Goal: Check status

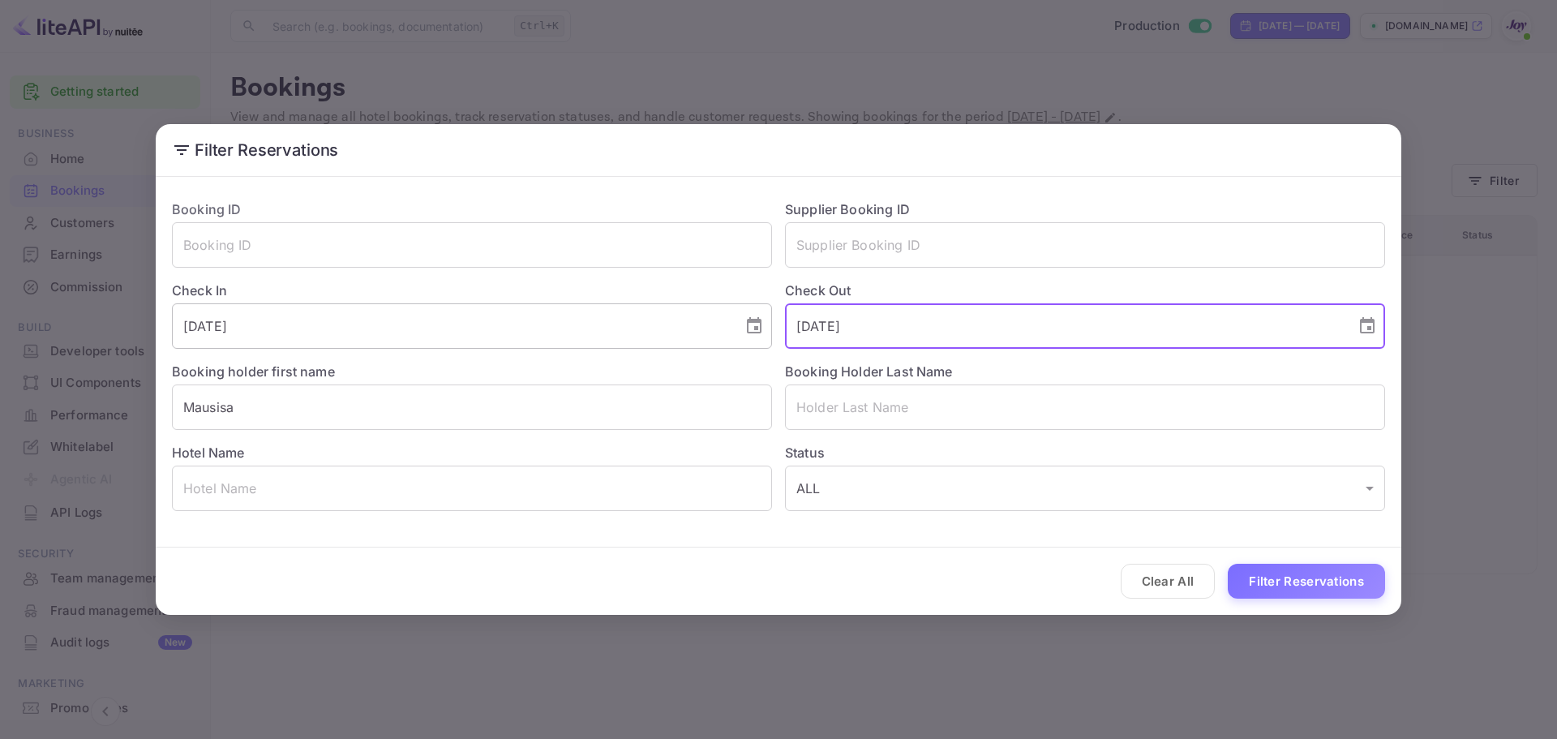
drag, startPoint x: 718, startPoint y: 326, endPoint x: 699, endPoint y: 328, distance: 19.5
click at [700, 328] on div "Booking ID ​ Supplier Booking ID ​ Check In 2025-11-01 ​ Check Out 2025-11-03 ​…" at bounding box center [772, 348] width 1226 height 324
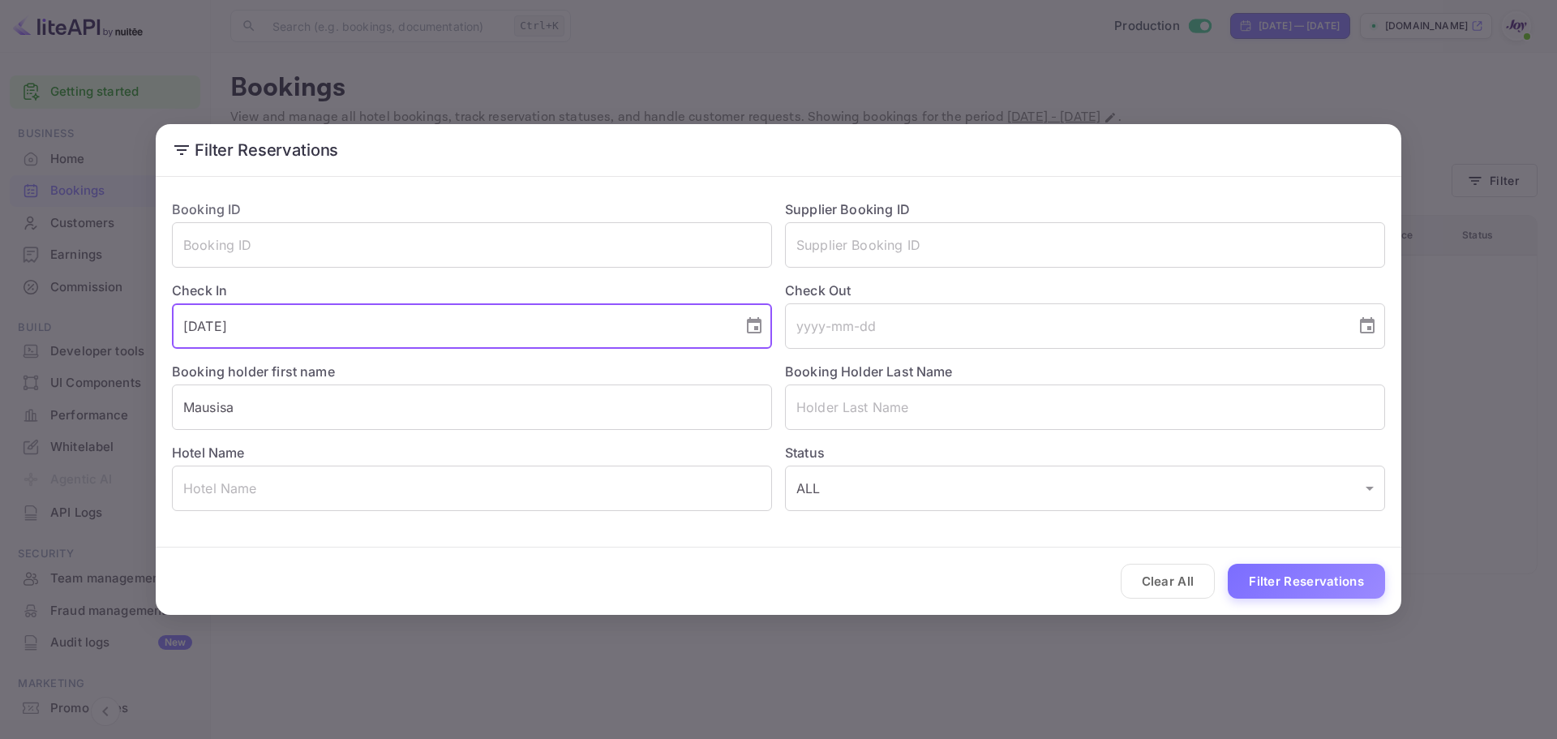
drag, startPoint x: 405, startPoint y: 326, endPoint x: 6, endPoint y: 306, distance: 398.6
click at [6, 306] on div "Filter Reservations Booking ID ​ Supplier Booking ID ​ Check In 2025-11-01 ​ Ch…" at bounding box center [778, 369] width 1557 height 739
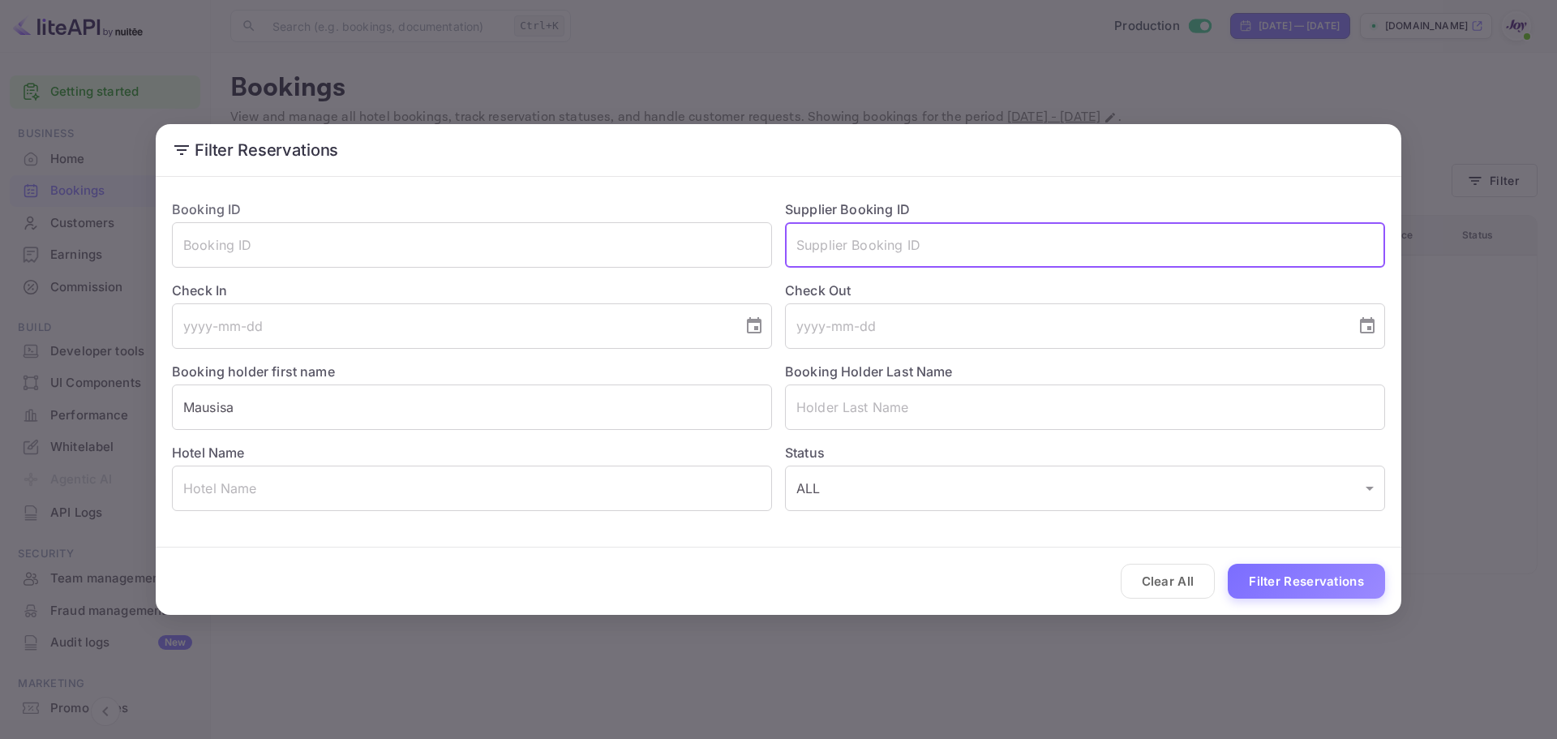
click at [885, 228] on input "text" at bounding box center [1085, 244] width 600 height 45
click at [884, 234] on input "text" at bounding box center [1085, 244] width 600 height 45
paste input "834761035"
type input "834761035"
click at [1294, 571] on button "Filter Reservations" at bounding box center [1306, 581] width 157 height 35
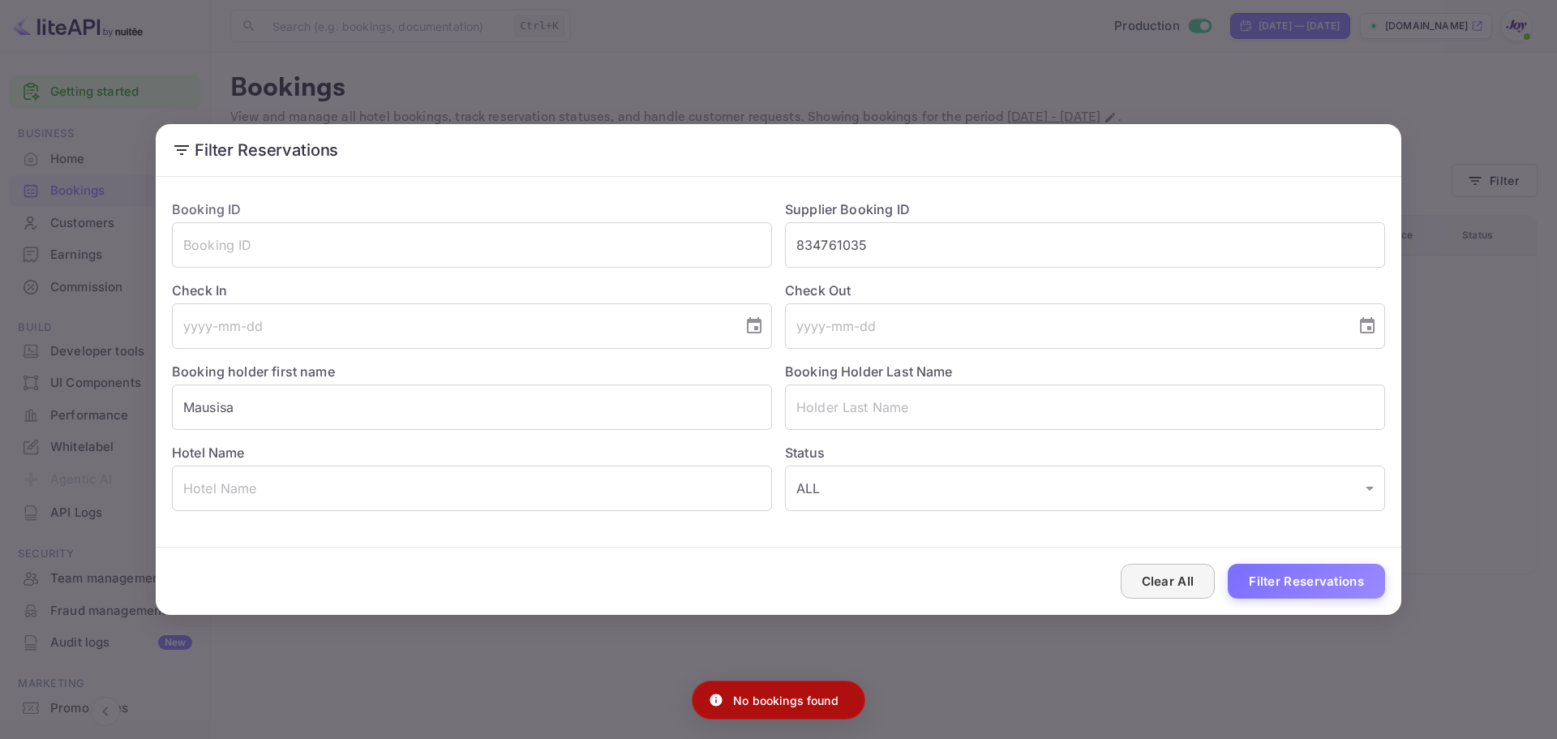
click at [1183, 580] on button "Clear All" at bounding box center [1168, 581] width 95 height 35
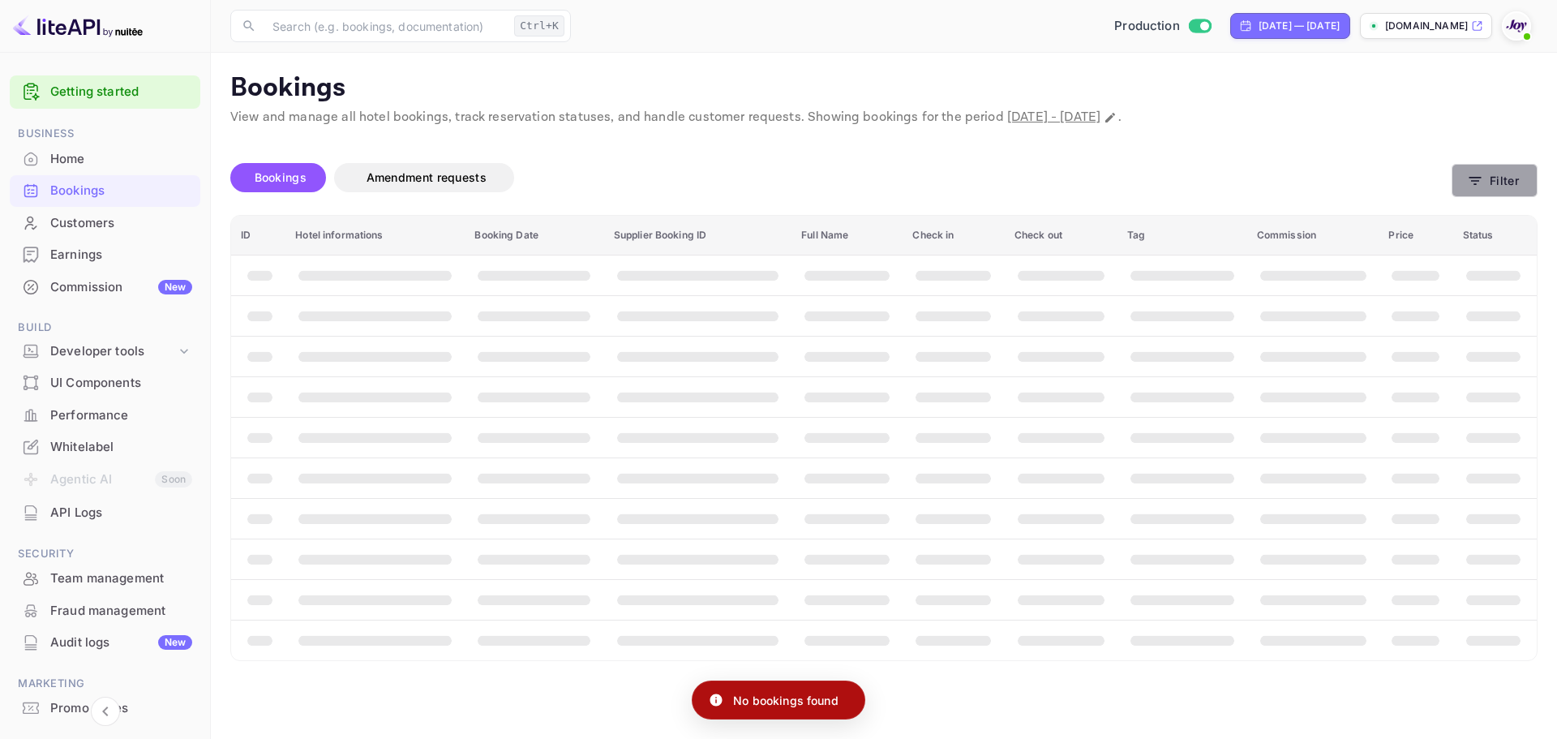
click at [1494, 174] on button "Filter" at bounding box center [1494, 180] width 86 height 33
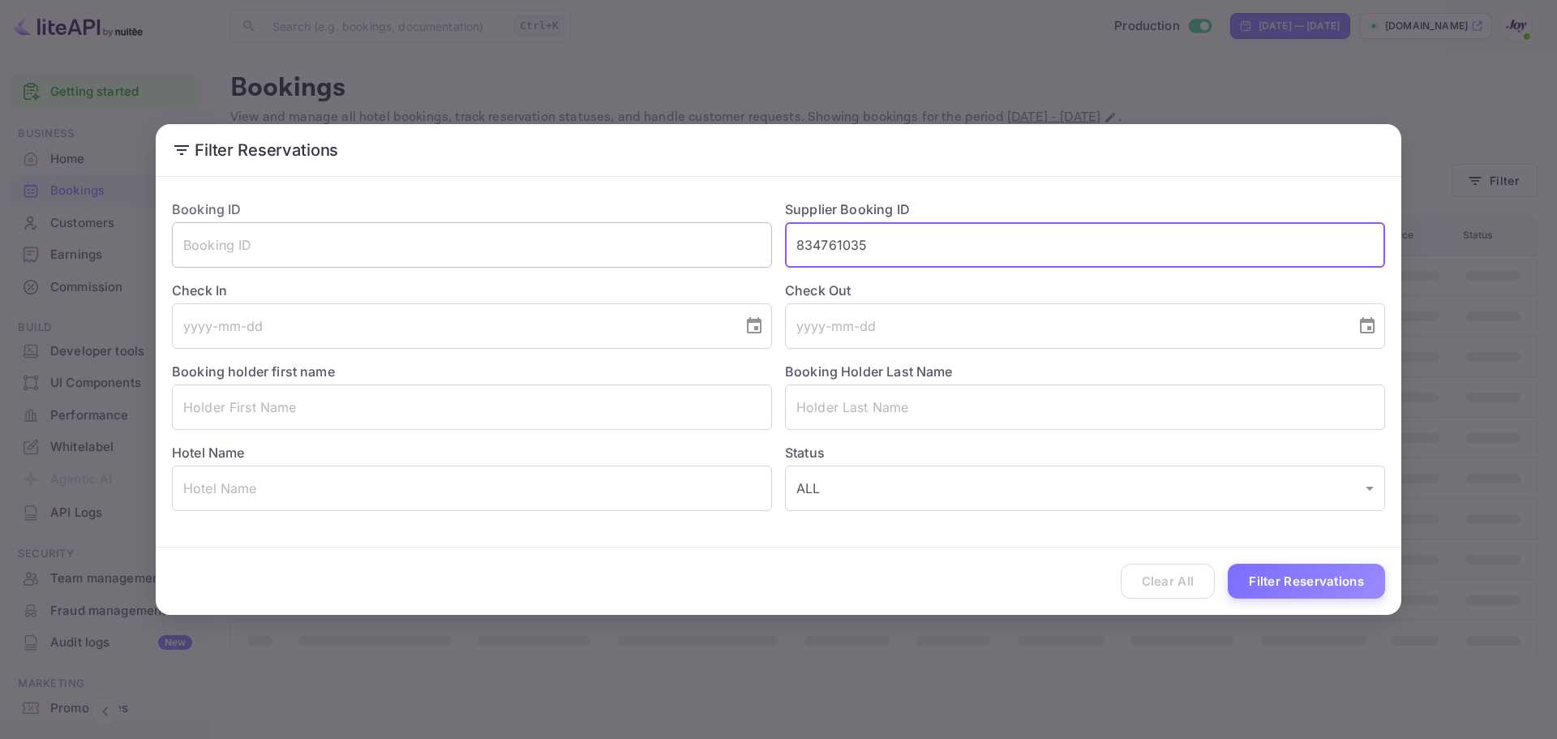
drag, startPoint x: 899, startPoint y: 242, endPoint x: 621, endPoint y: 244, distance: 278.1
click at [621, 244] on div "Booking ID ​ Supplier Booking ID 834761035 ​ Check In ​ Check Out ​ Booking hol…" at bounding box center [772, 348] width 1226 height 324
click at [495, 238] on input "text" at bounding box center [472, 244] width 600 height 45
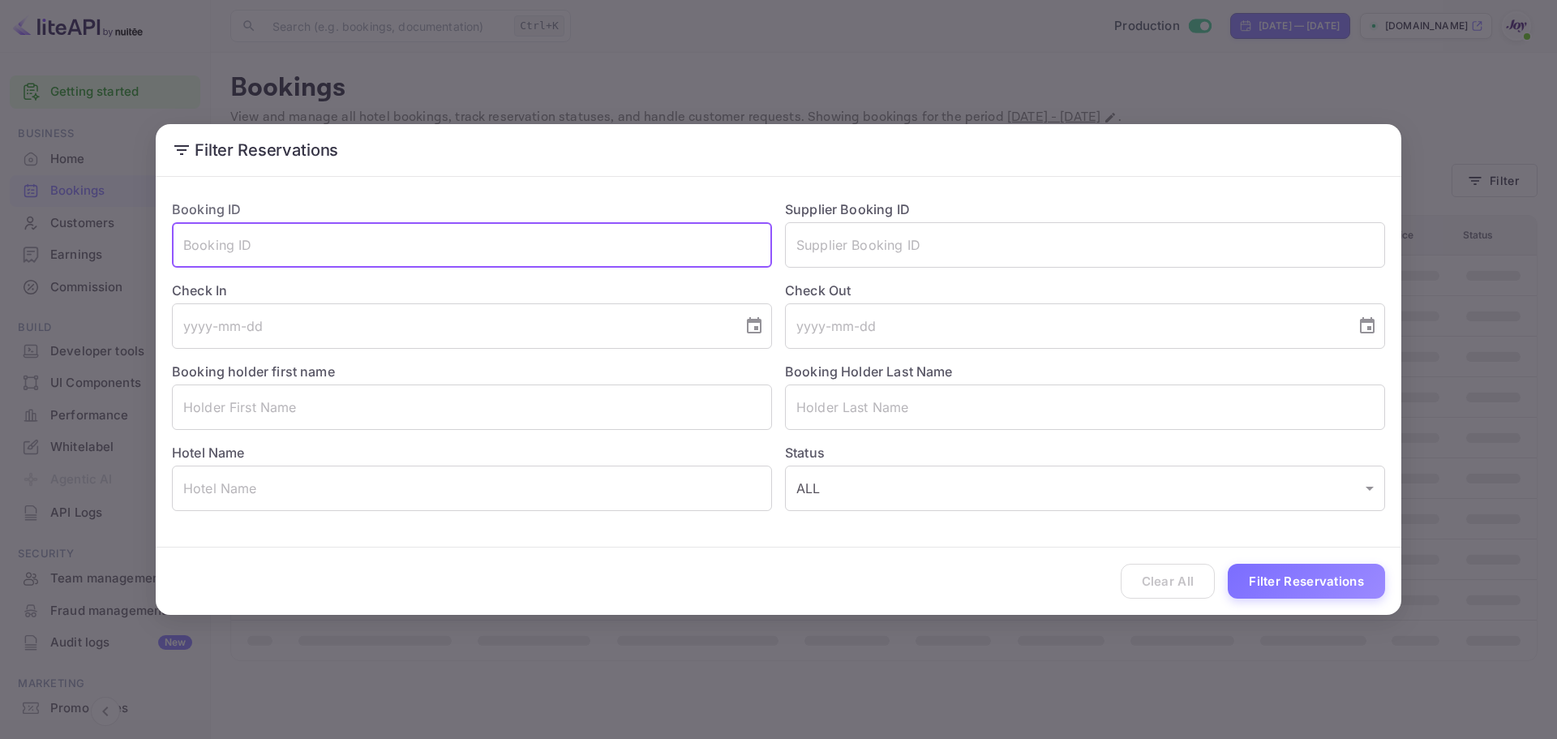
paste input "834761035"
type input "834761035"
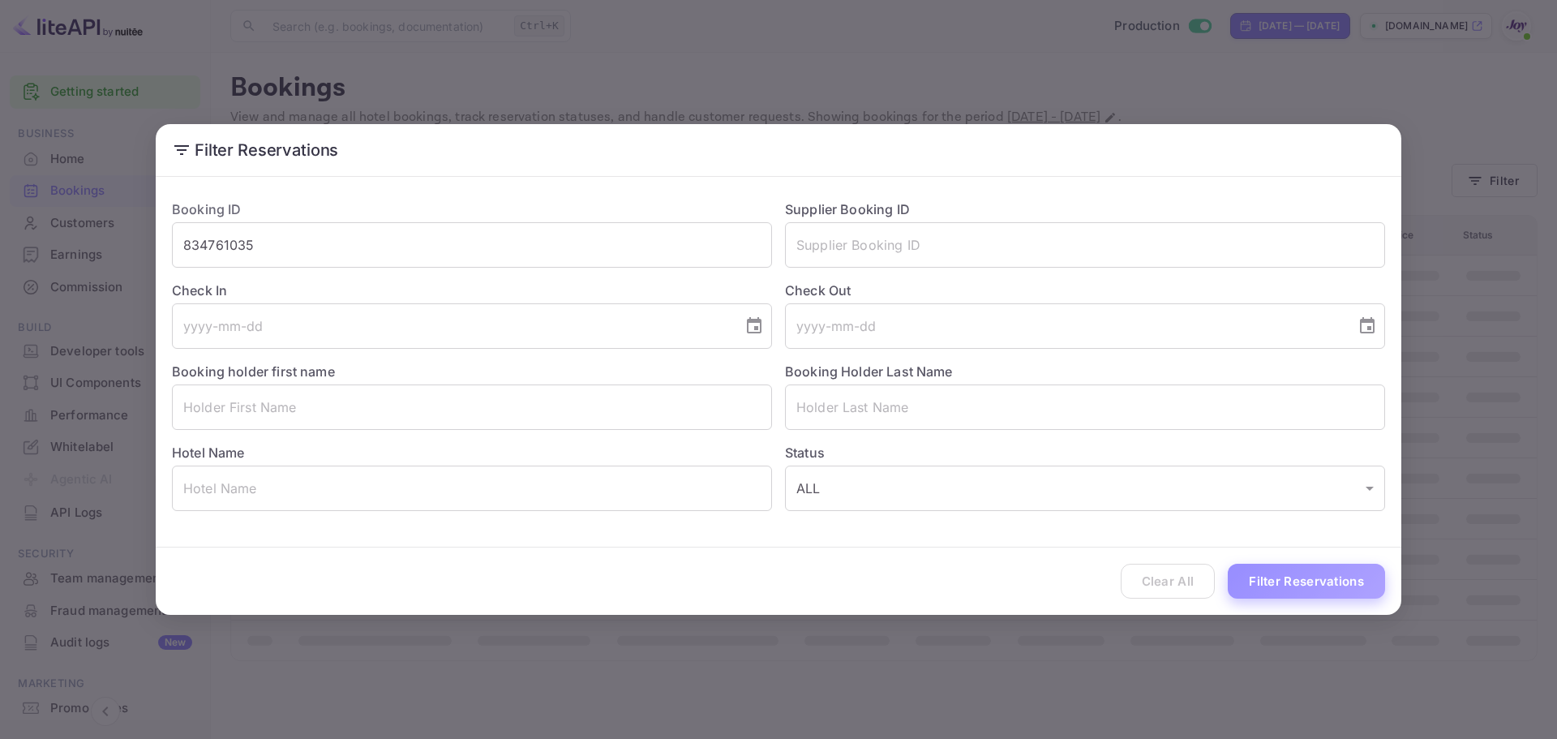
click at [1291, 577] on button "Filter Reservations" at bounding box center [1306, 581] width 157 height 35
click at [1165, 591] on button "Clear All" at bounding box center [1168, 581] width 95 height 35
